Goal: Transaction & Acquisition: Purchase product/service

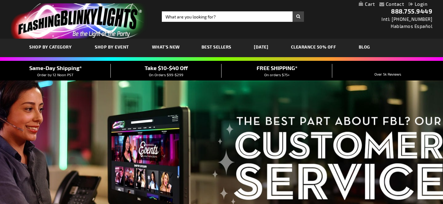
click at [368, 4] on link "My Cart" at bounding box center [367, 4] width 16 height 6
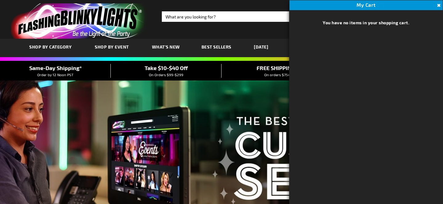
click at [439, 5] on button "Close" at bounding box center [438, 5] width 7 height 7
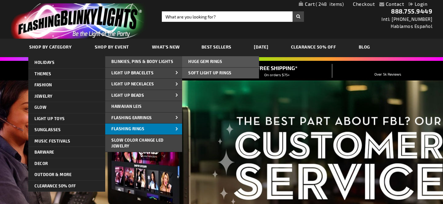
click at [145, 129] on link "Flashing Rings" at bounding box center [143, 129] width 77 height 11
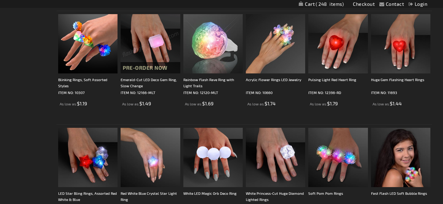
scroll to position [250, 0]
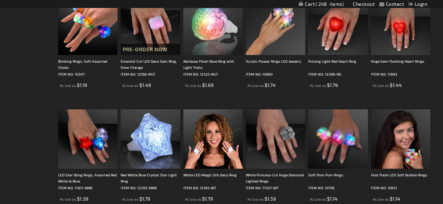
click at [275, 138] on img at bounding box center [275, 138] width 59 height 59
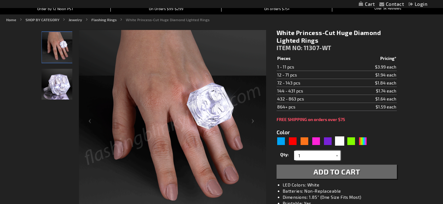
click at [305, 156] on input "1" at bounding box center [318, 155] width 45 height 9
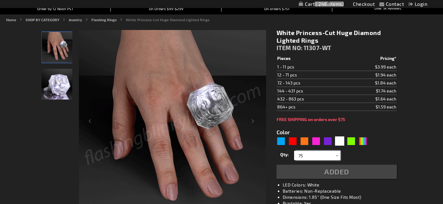
type input "75"
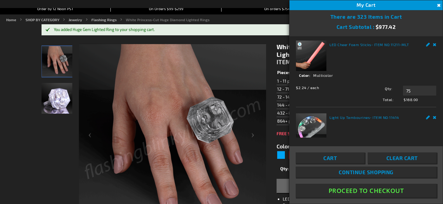
scroll to position [170, 0]
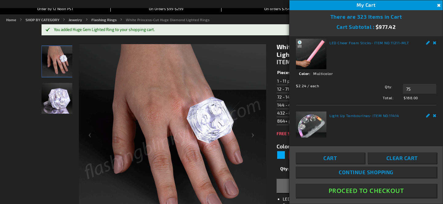
drag, startPoint x: 417, startPoint y: 71, endPoint x: 402, endPoint y: 71, distance: 14.8
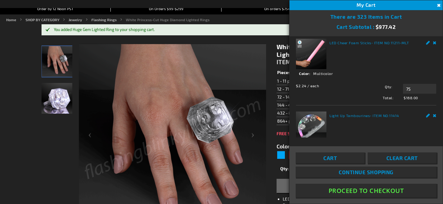
click at [402, 21] on div "Qty 125 Update" at bounding box center [397, 16] width 77 height 10
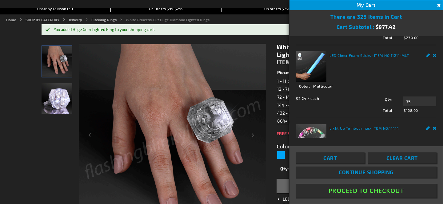
type input "75"
click at [416, 30] on span "Update" at bounding box center [416, 28] width 14 height 4
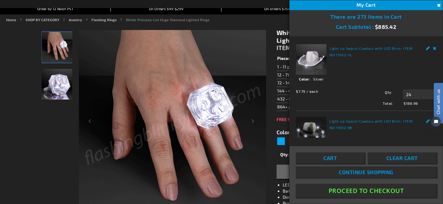
scroll to position [0, 0]
